Goal: Find specific page/section: Find specific page/section

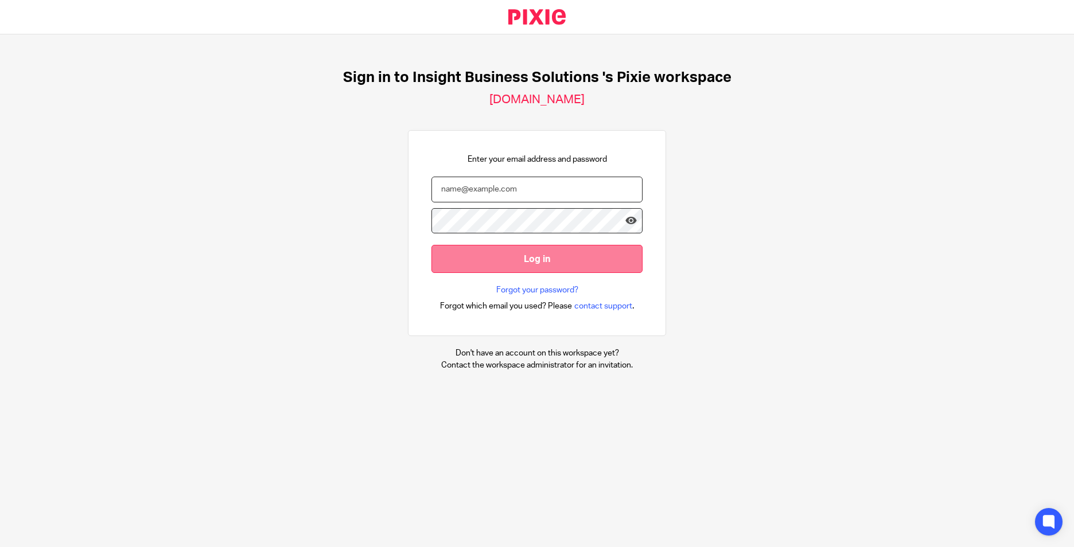
type input "alison.marsh@insightbusinesssolutions.co.uk"
click at [528, 254] on input "Log in" at bounding box center [536, 259] width 211 height 28
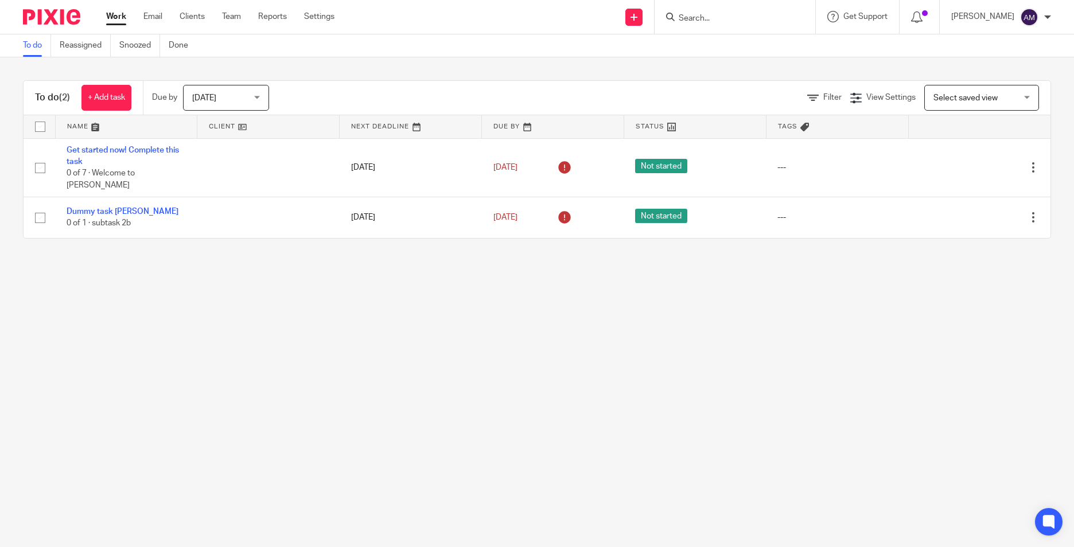
click at [732, 24] on input "Search" at bounding box center [728, 19] width 103 height 10
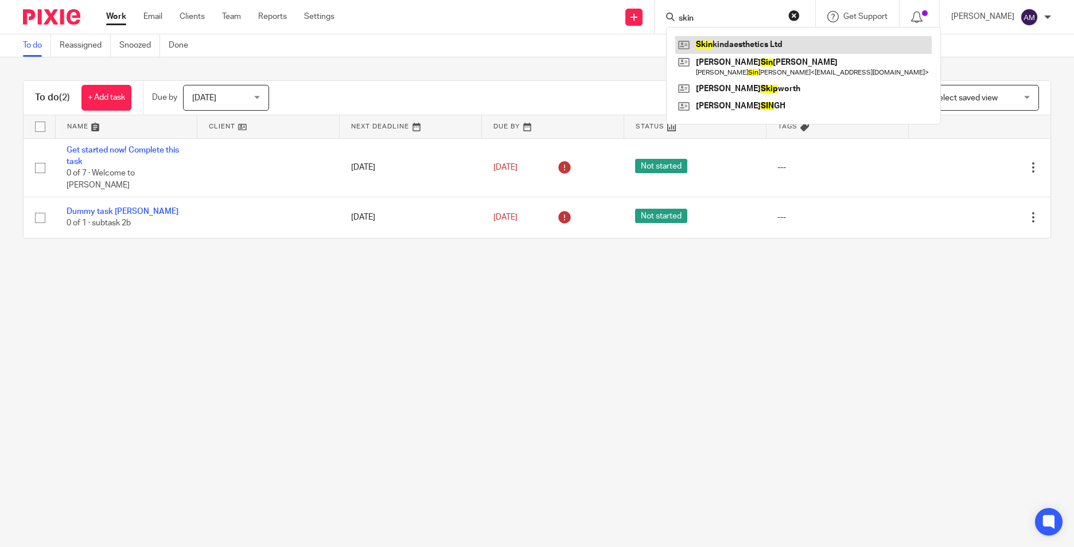
type input "skin"
click at [749, 38] on link at bounding box center [803, 44] width 256 height 17
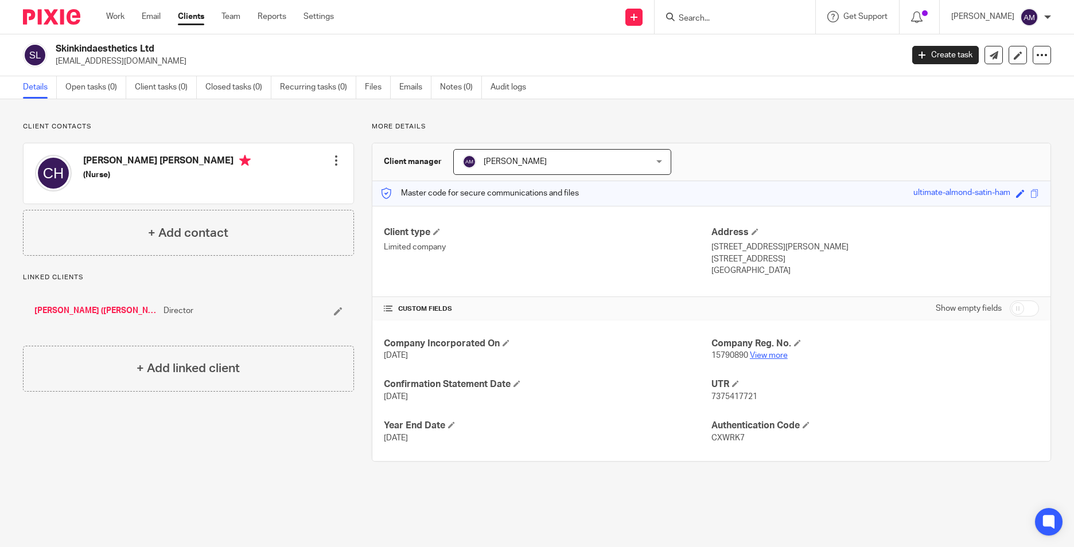
click at [770, 356] on link "View more" at bounding box center [769, 356] width 38 height 8
click at [709, 20] on input "Search" at bounding box center [728, 19] width 103 height 10
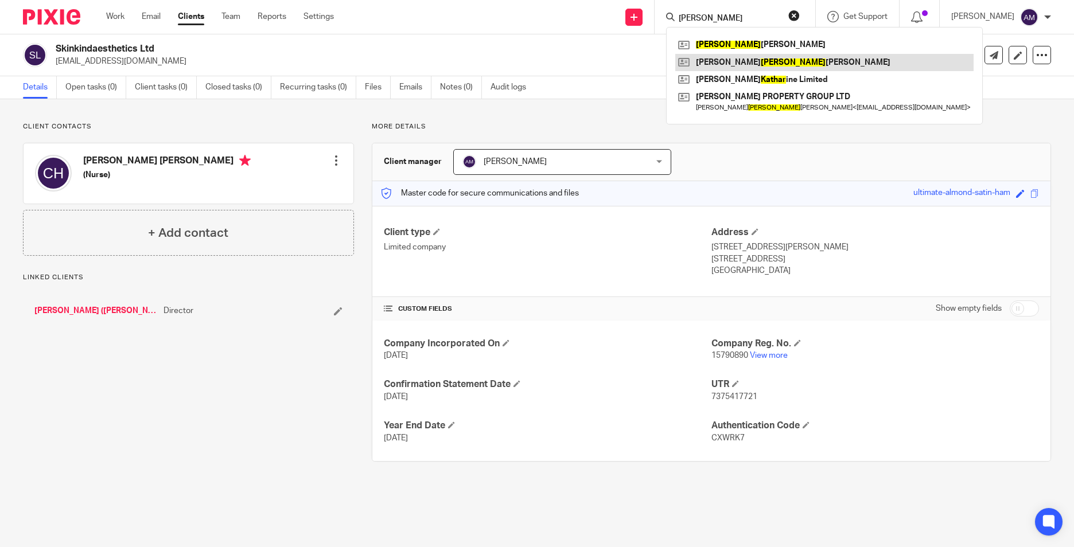
type input "kather"
click at [805, 59] on link at bounding box center [824, 62] width 298 height 17
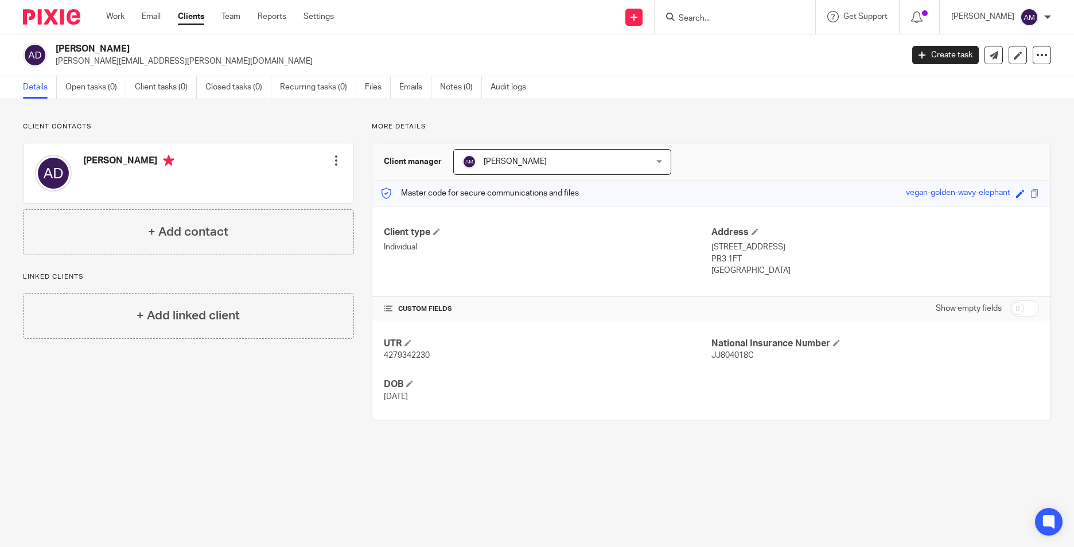
click at [757, 17] on input "Search" at bounding box center [728, 19] width 103 height 10
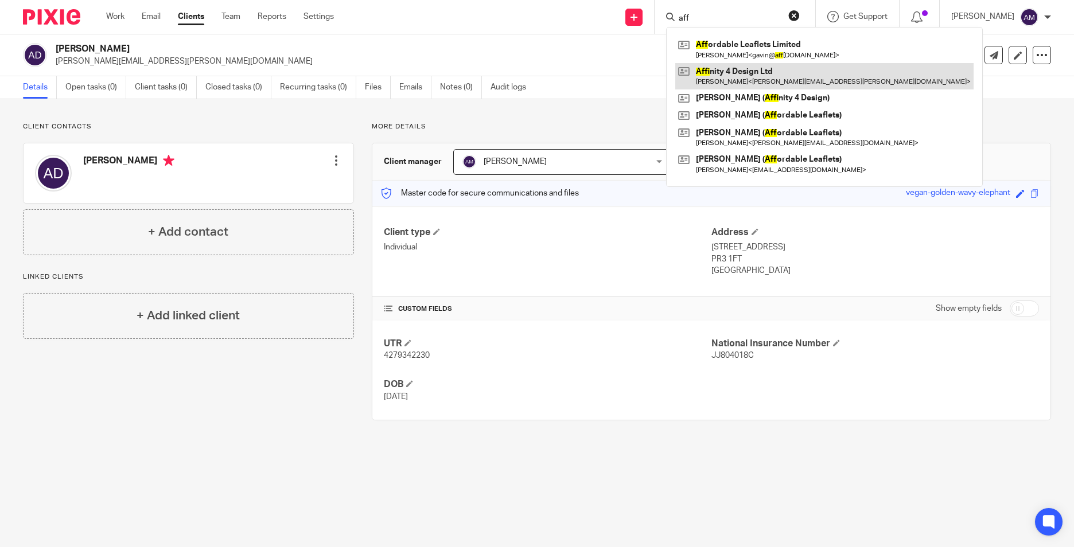
type input "aff"
click at [735, 78] on link at bounding box center [824, 76] width 298 height 26
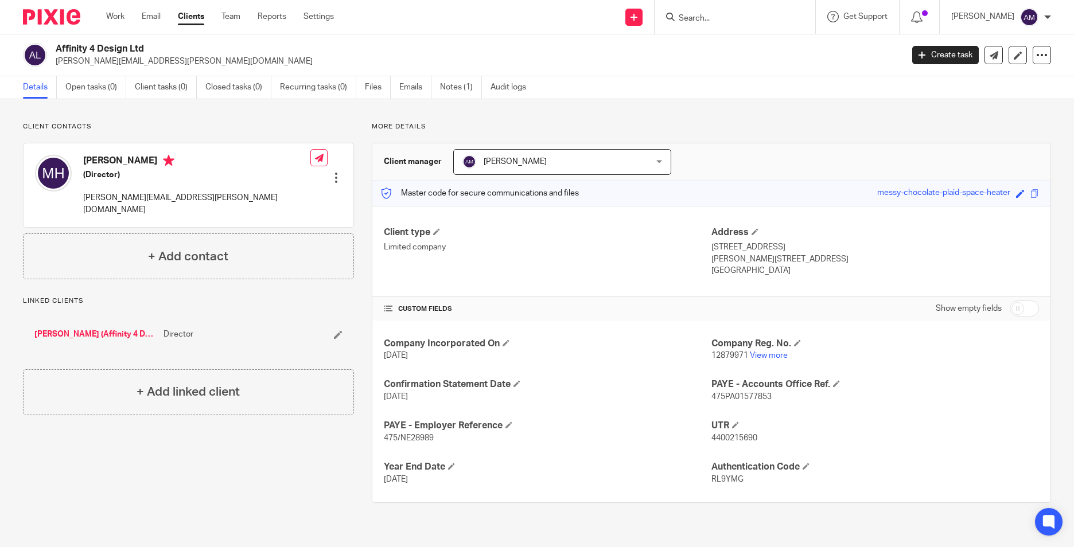
click at [731, 22] on input "Search" at bounding box center [728, 19] width 103 height 10
type input "GN"
click at [756, 49] on link at bounding box center [766, 44] width 182 height 17
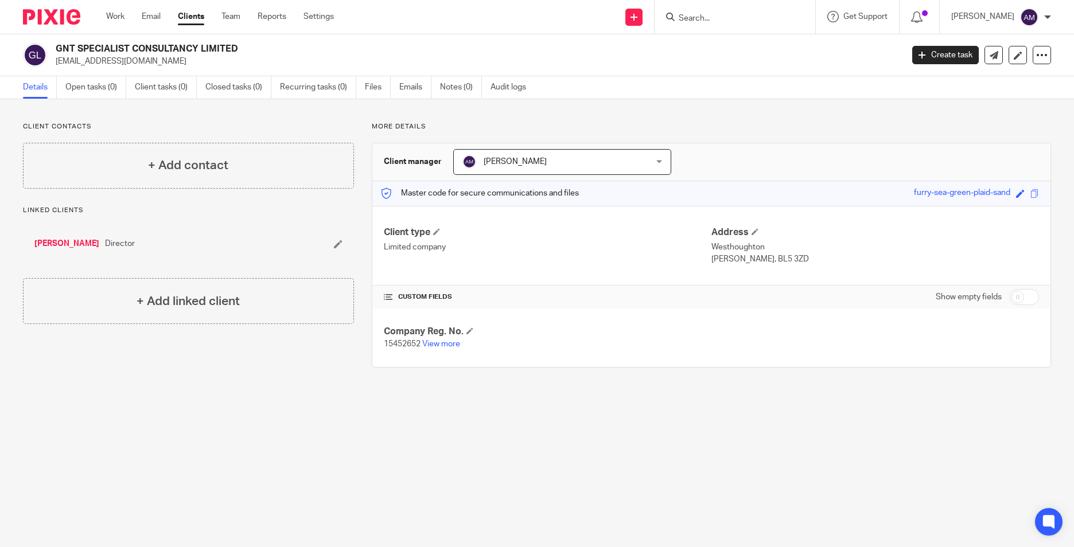
click at [53, 242] on link "Nicole Hardy" at bounding box center [66, 243] width 65 height 11
click at [747, 7] on div at bounding box center [735, 17] width 161 height 34
click at [736, 17] on input "Search" at bounding box center [728, 19] width 103 height 10
click at [696, 20] on input "Search" at bounding box center [728, 19] width 103 height 10
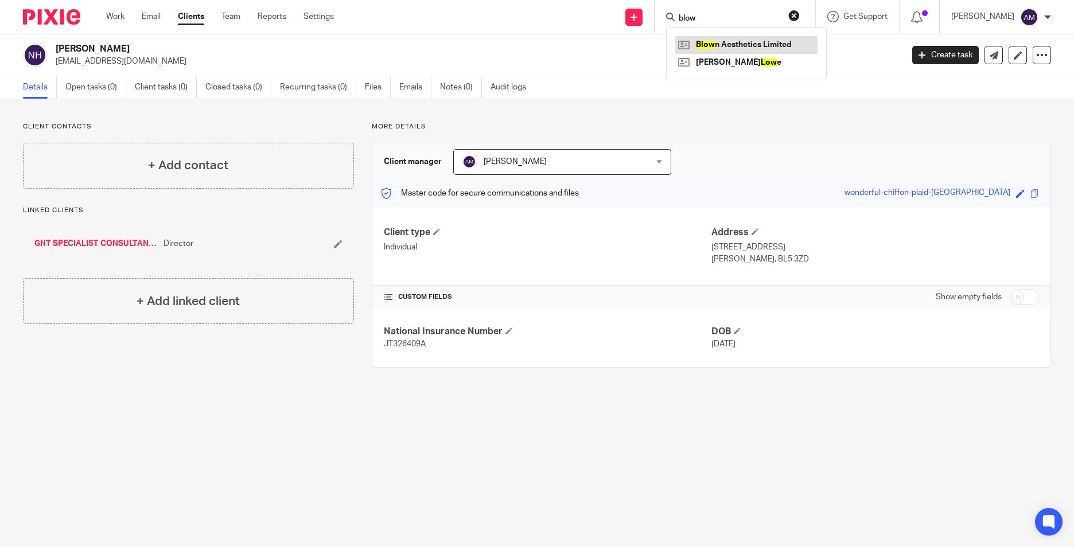
type input "blow"
click at [743, 46] on link at bounding box center [746, 44] width 142 height 17
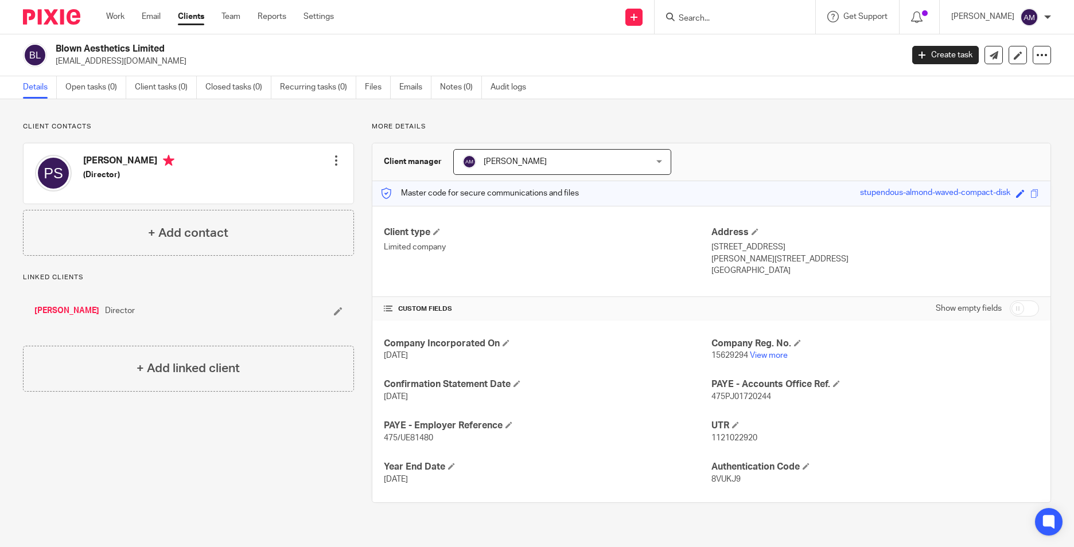
click at [739, 24] on input "Search" at bounding box center [728, 19] width 103 height 10
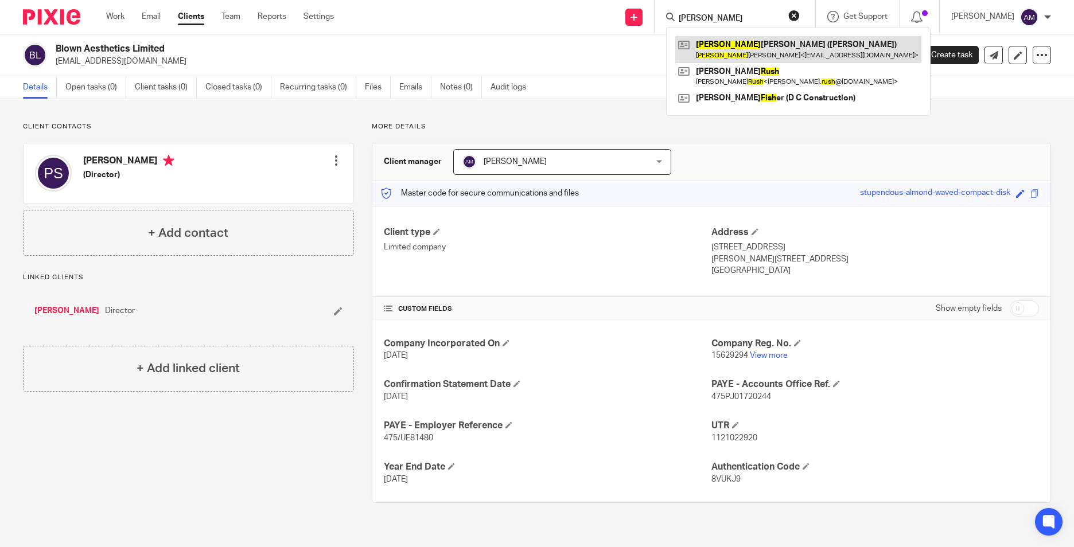
type input "[PERSON_NAME]"
click at [772, 51] on link at bounding box center [798, 49] width 246 height 26
click at [700, 48] on link at bounding box center [798, 49] width 246 height 26
click at [723, 45] on link at bounding box center [798, 49] width 246 height 26
click at [763, 54] on link at bounding box center [798, 49] width 246 height 26
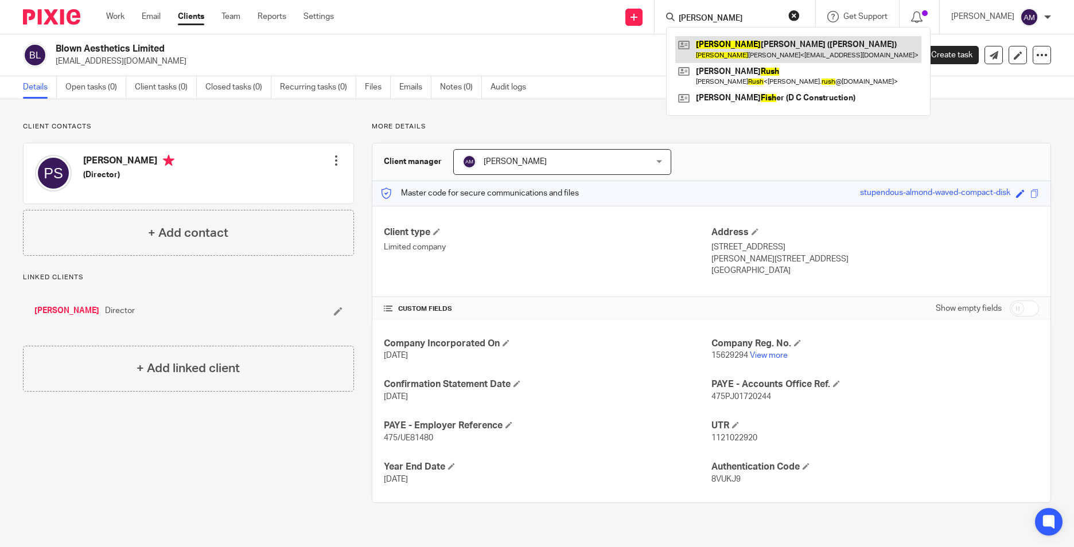
click at [774, 44] on link at bounding box center [798, 49] width 246 height 26
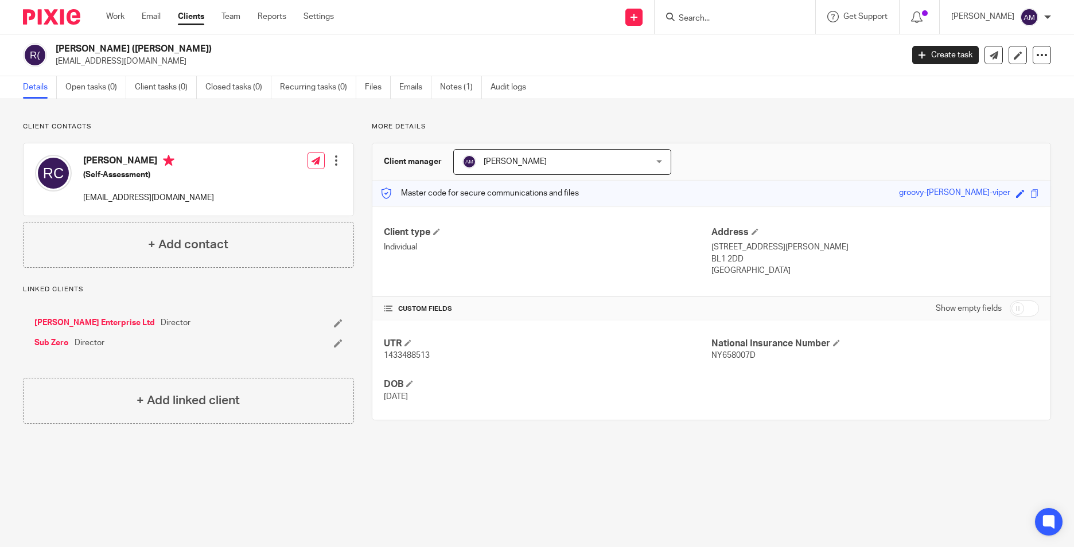
click at [81, 322] on link "[PERSON_NAME] Enterprise Ltd" at bounding box center [94, 322] width 120 height 11
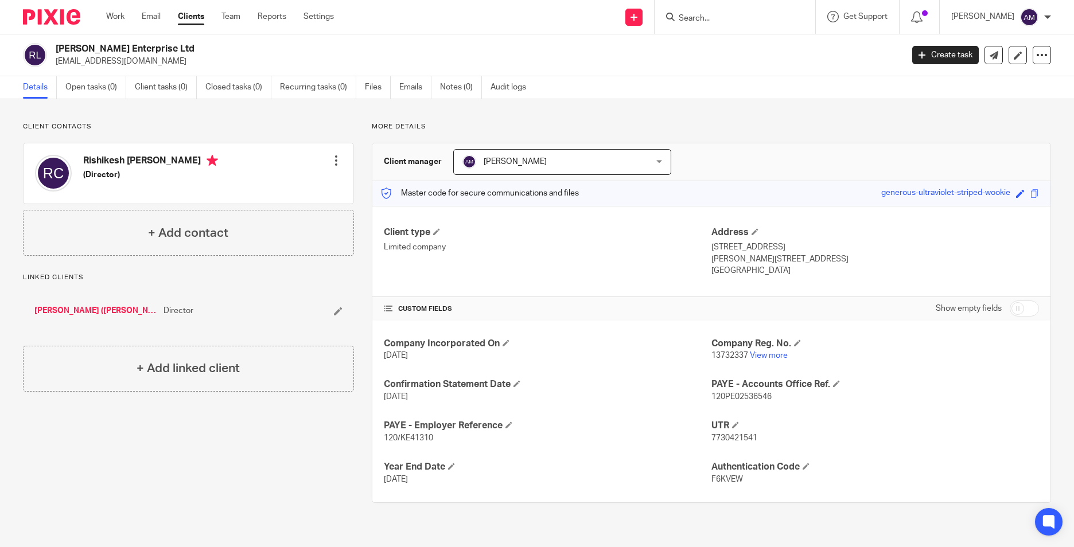
click at [711, 19] on input "Search" at bounding box center [728, 19] width 103 height 10
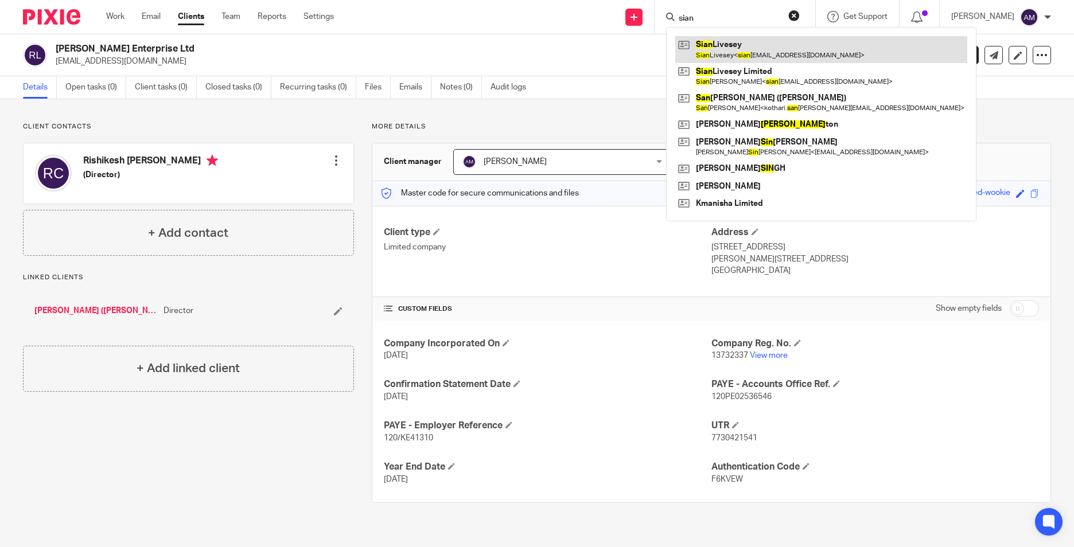
type input "sian"
click at [791, 51] on link at bounding box center [821, 49] width 292 height 26
click at [782, 51] on link at bounding box center [821, 49] width 292 height 26
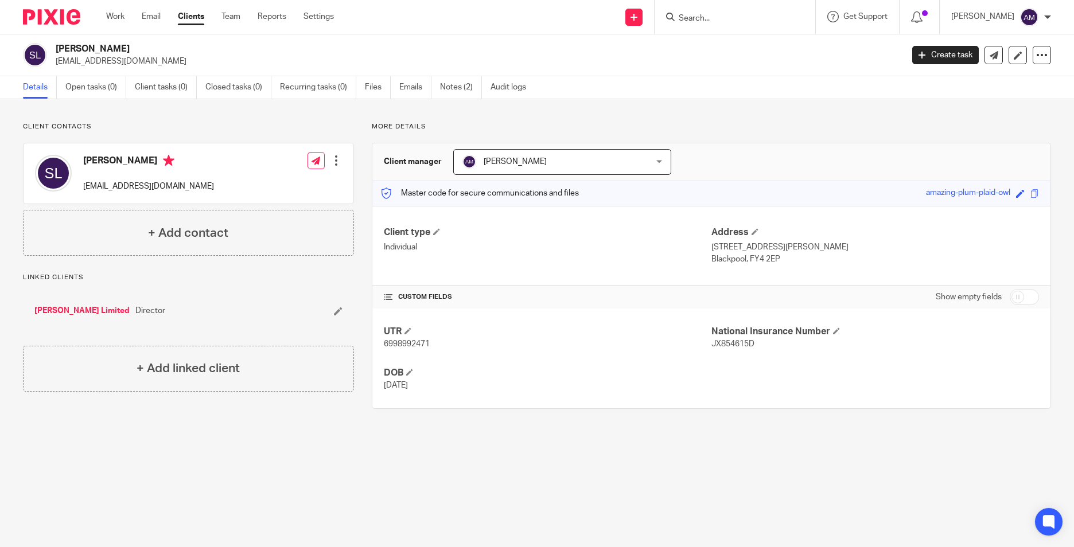
click at [64, 312] on link "[PERSON_NAME] Limited" at bounding box center [81, 310] width 95 height 11
